Goal: Transaction & Acquisition: Purchase product/service

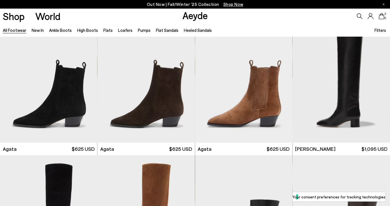
scroll to position [298, 0]
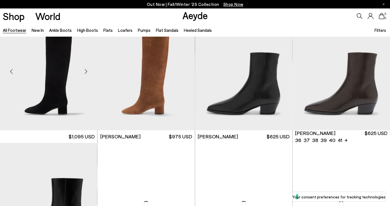
click at [163, 82] on img at bounding box center [145, 69] width 97 height 122
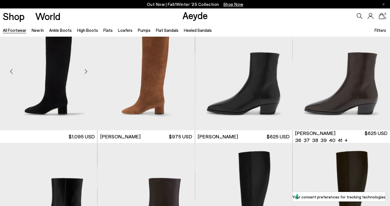
click at [151, 84] on img at bounding box center [145, 69] width 97 height 122
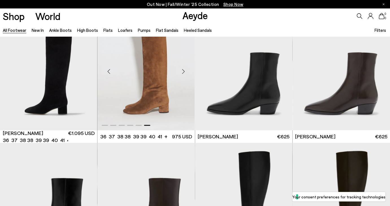
click at [136, 94] on img "6 / 6" at bounding box center [145, 69] width 97 height 122
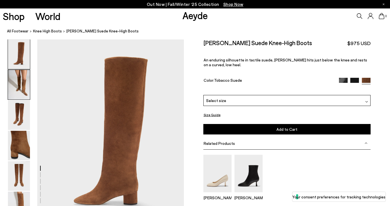
click at [16, 85] on img at bounding box center [19, 85] width 22 height 30
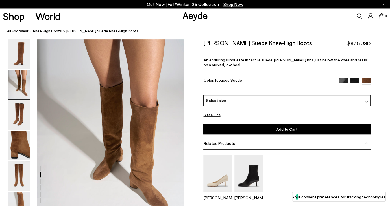
scroll to position [197, 0]
click at [23, 115] on img at bounding box center [19, 116] width 22 height 30
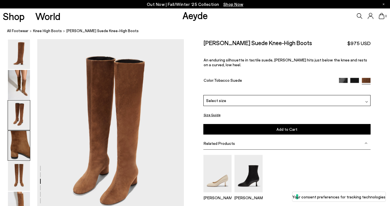
click at [21, 145] on img at bounding box center [19, 146] width 22 height 30
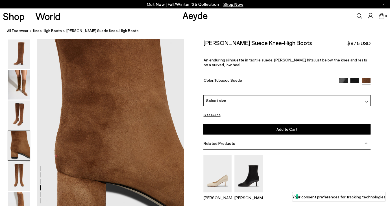
scroll to position [649, 0]
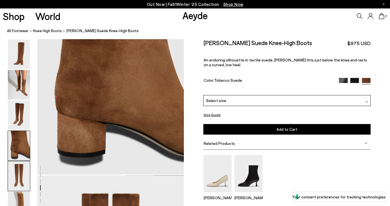
click at [15, 181] on img at bounding box center [19, 177] width 22 height 30
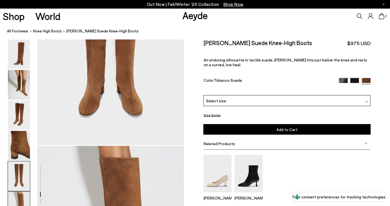
click at [27, 197] on img at bounding box center [19, 207] width 22 height 30
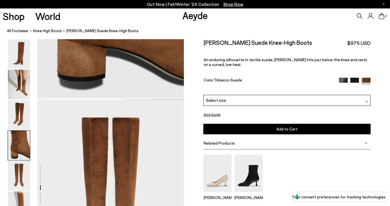
scroll to position [723, 0]
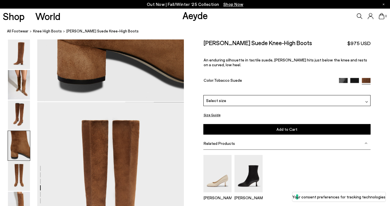
click at [344, 80] on img at bounding box center [343, 82] width 9 height 9
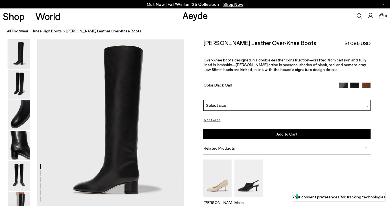
click at [355, 86] on img at bounding box center [354, 87] width 9 height 9
